Goal: Entertainment & Leisure: Consume media (video, audio)

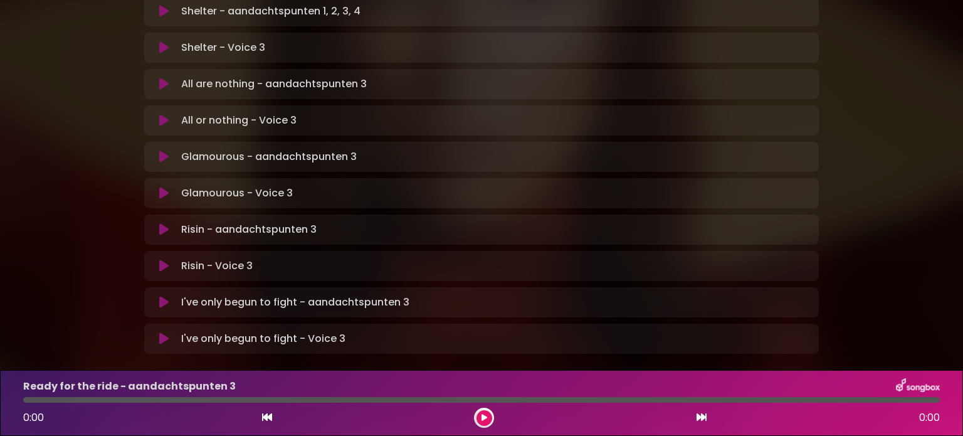
scroll to position [832, 0]
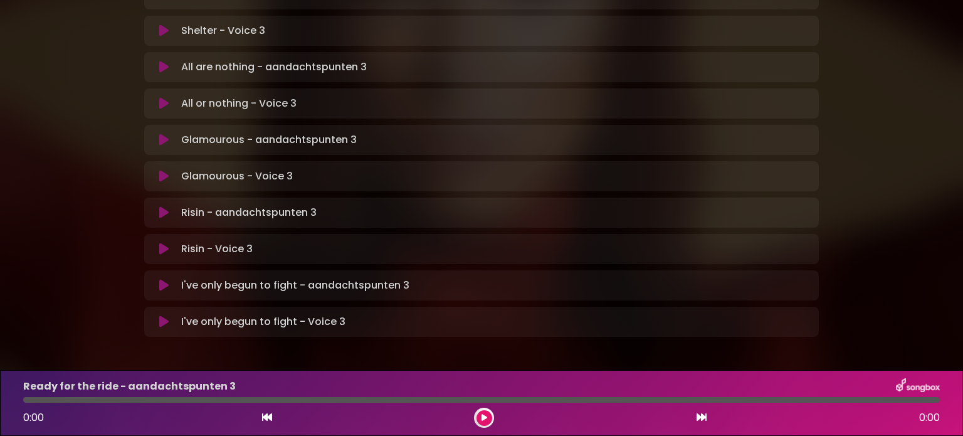
click at [221, 205] on p "Risin - aandachtspunten 3 Loading Track..." at bounding box center [248, 212] width 135 height 15
click at [160, 206] on icon at bounding box center [163, 212] width 9 height 13
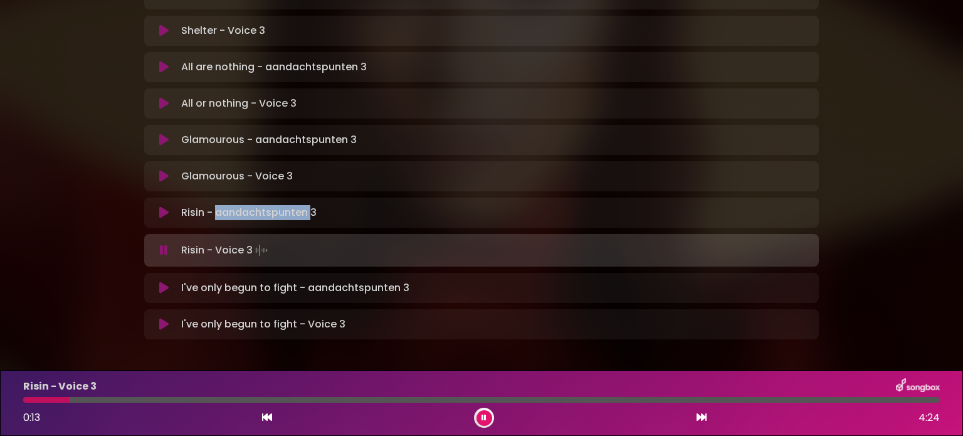
click at [486, 416] on icon at bounding box center [483, 418] width 5 height 8
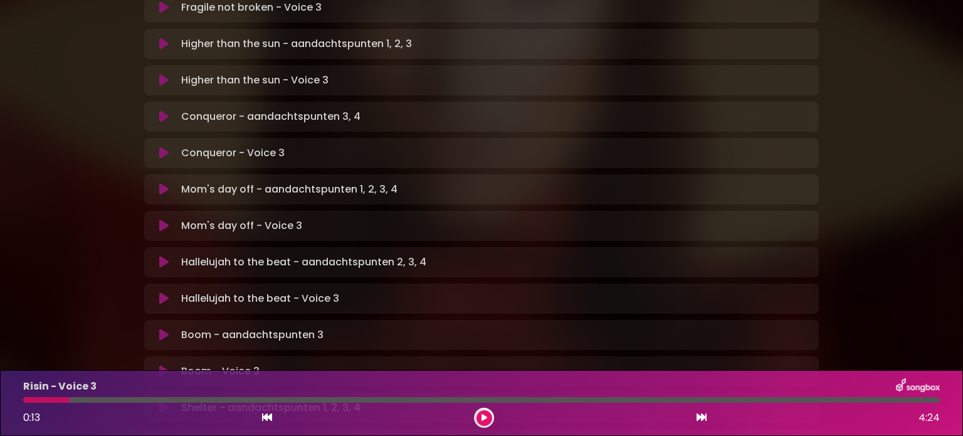
scroll to position [393, 0]
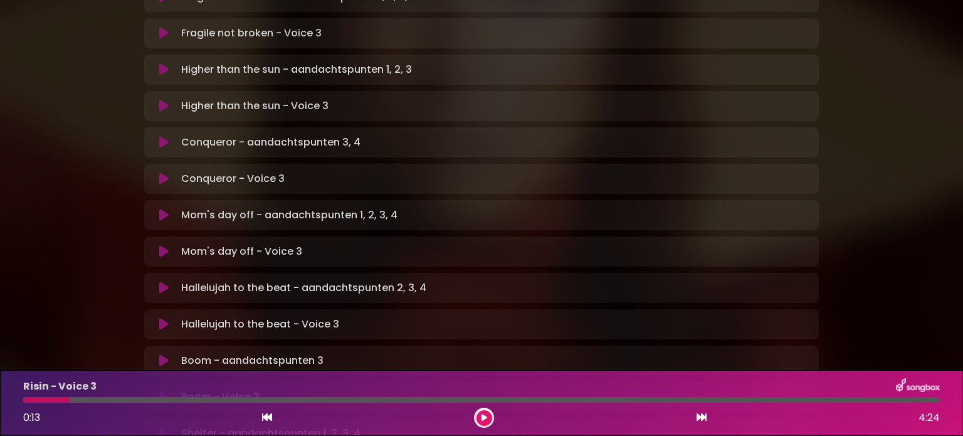
click at [161, 281] on icon at bounding box center [163, 287] width 9 height 13
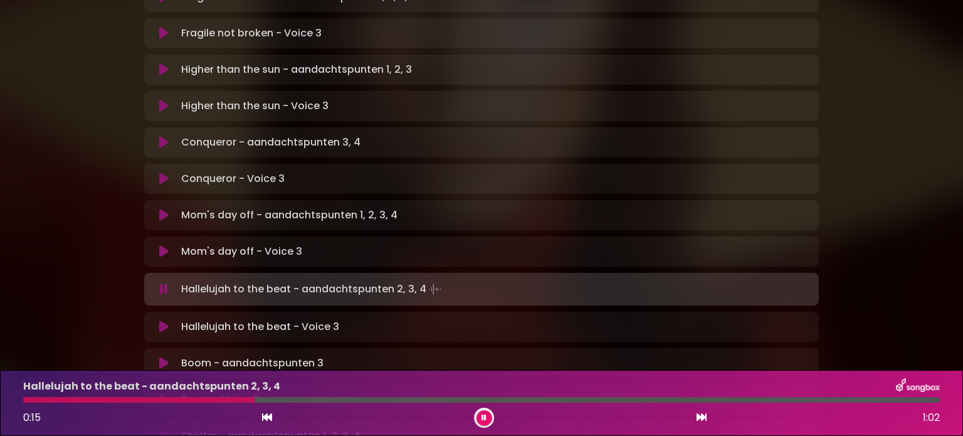
click at [168, 283] on button at bounding box center [164, 289] width 24 height 13
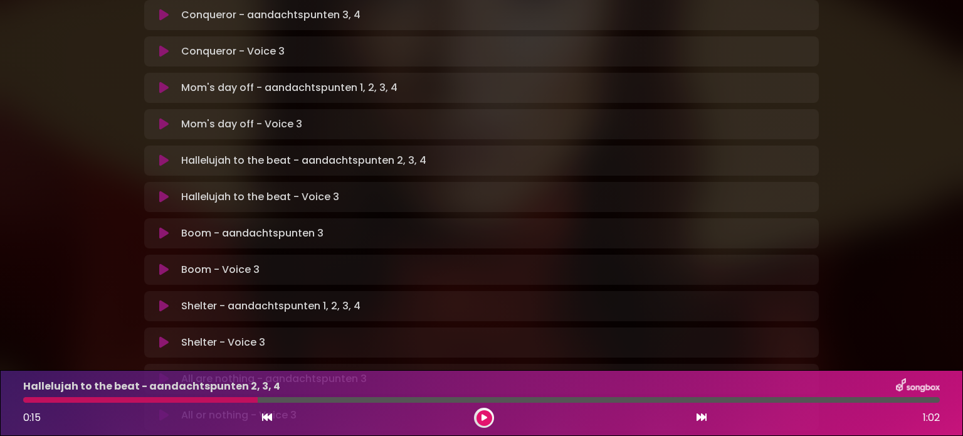
scroll to position [501, 0]
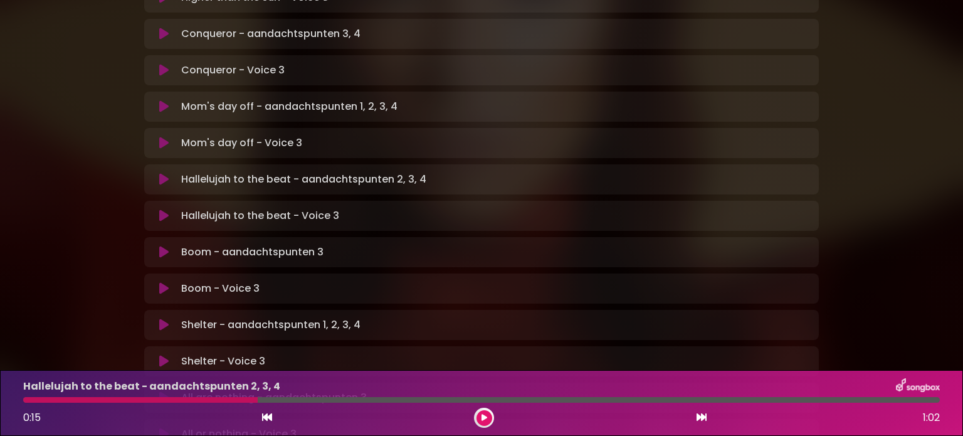
click at [160, 173] on icon at bounding box center [163, 179] width 9 height 13
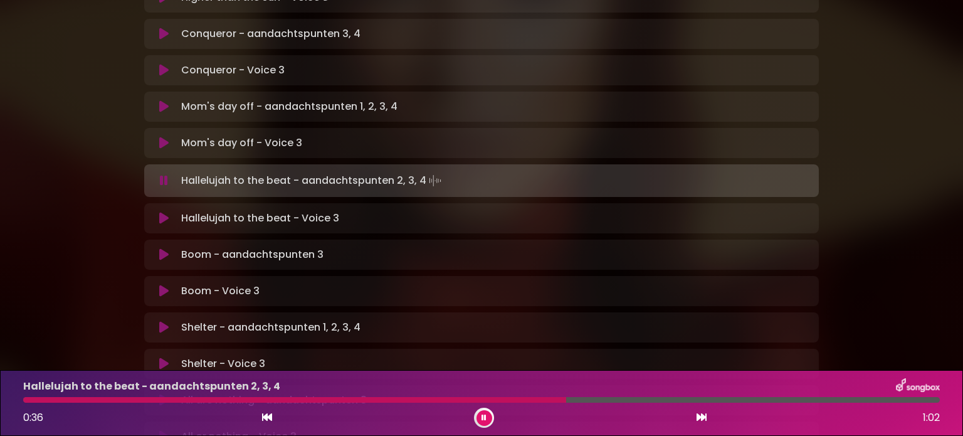
click at [481, 414] on icon at bounding box center [483, 418] width 5 height 8
